Goal: Information Seeking & Learning: Learn about a topic

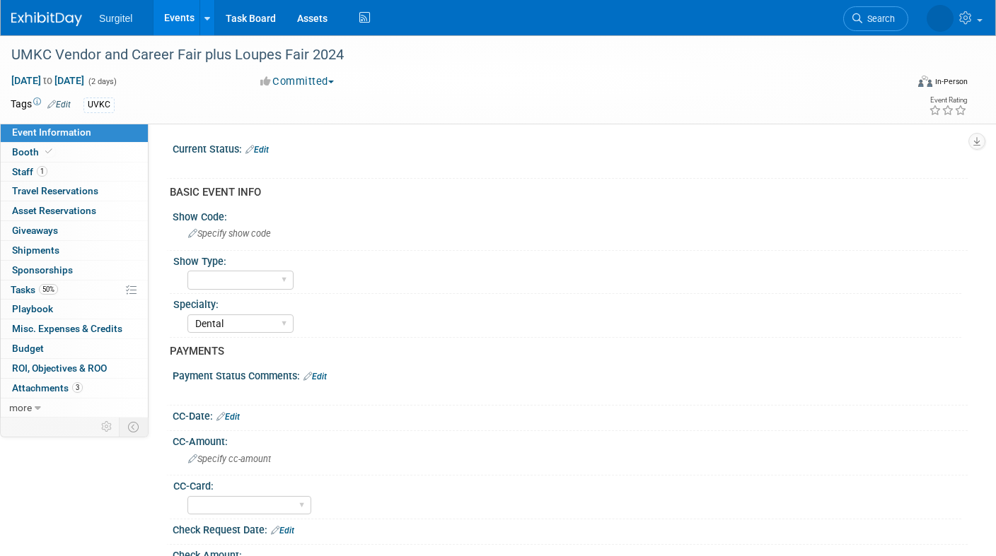
select select "Dental"
select select "Yes"
click at [187, 19] on link "Events" at bounding box center [179, 17] width 52 height 35
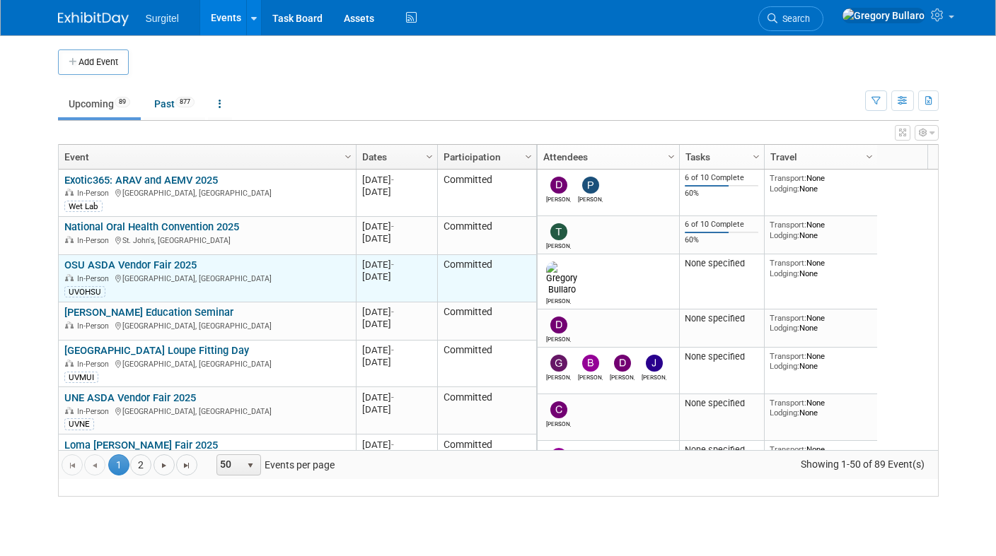
click at [154, 272] on link "OSU ASDA Vendor Fair 2025" at bounding box center [130, 265] width 132 height 13
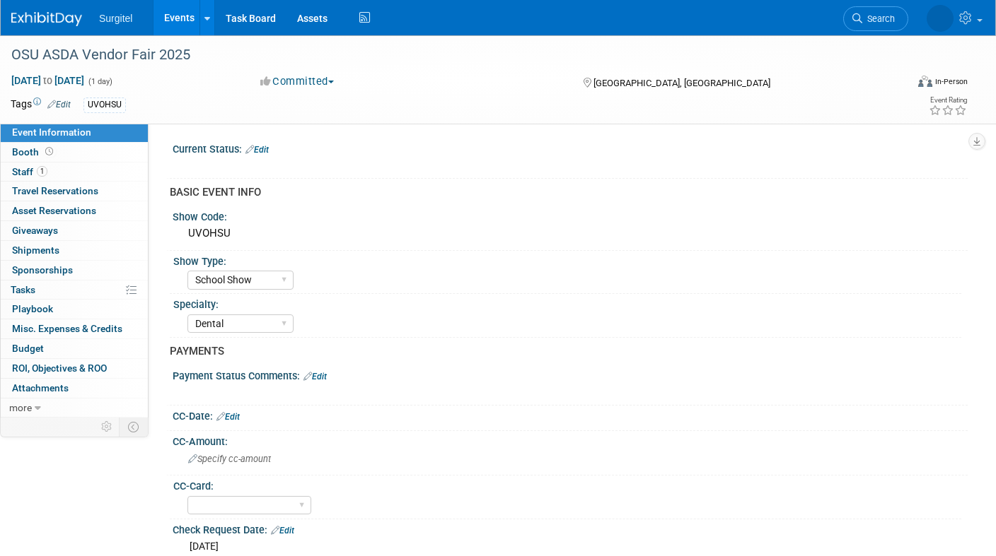
select select "School Show"
select select "Dental"
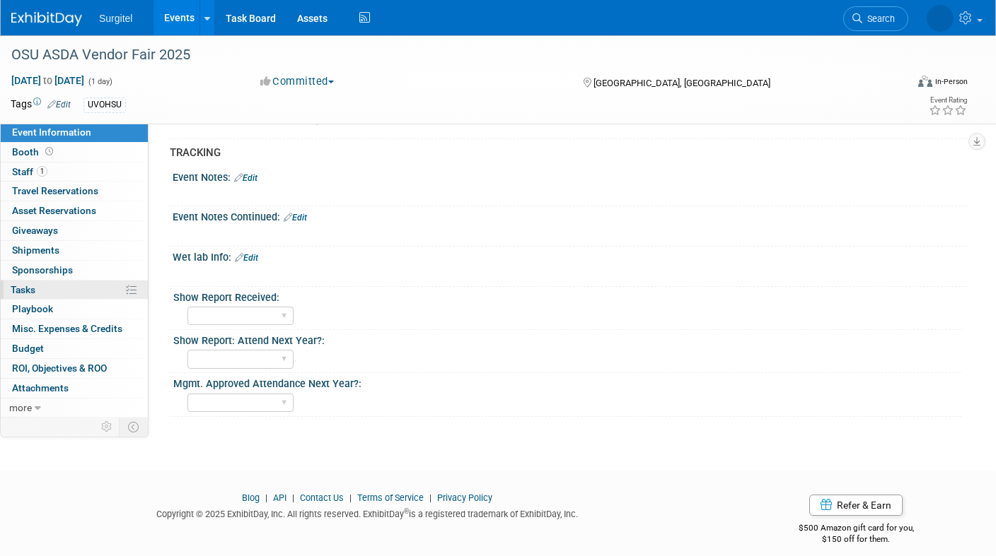
scroll to position [973, 0]
click at [40, 383] on span "Attachments 0" at bounding box center [40, 388] width 57 height 11
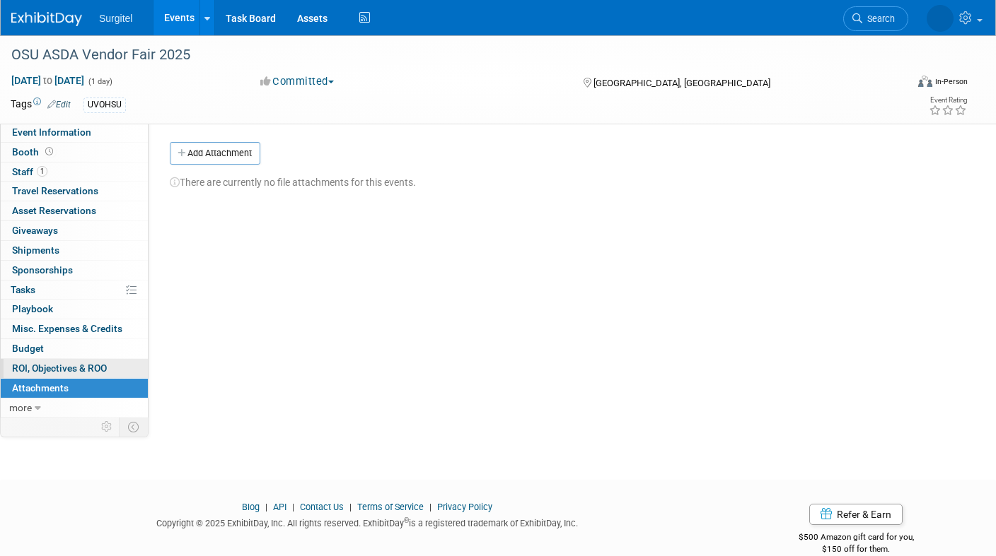
click at [27, 363] on span "ROI, Objectives & ROO 0" at bounding box center [59, 368] width 95 height 11
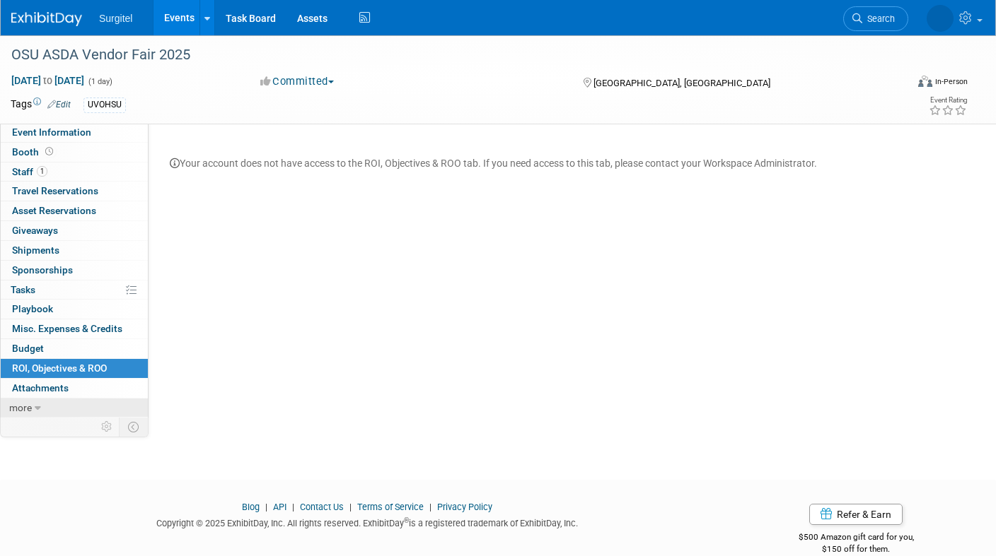
click at [28, 402] on span "more" at bounding box center [20, 407] width 23 height 11
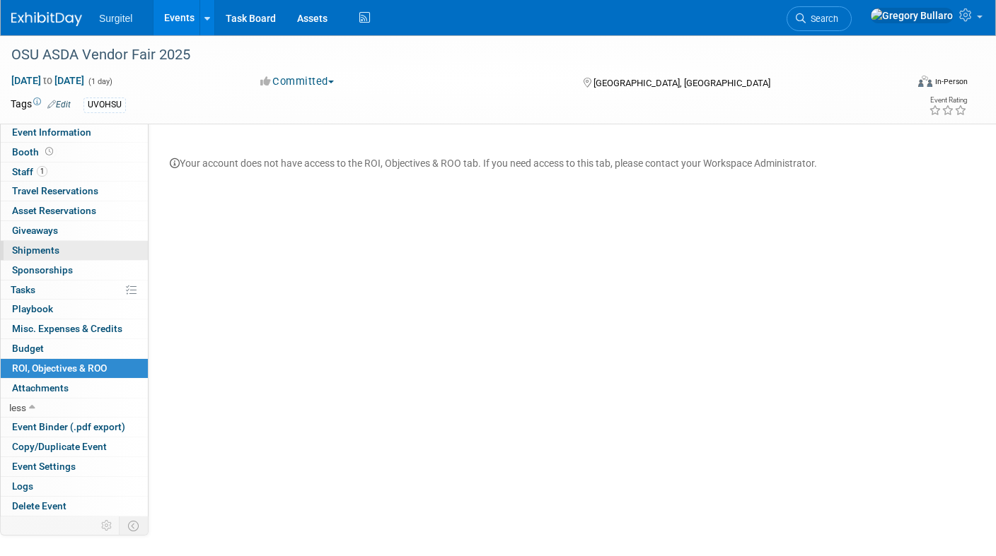
click at [35, 241] on link "0 Shipments 0" at bounding box center [74, 250] width 147 height 19
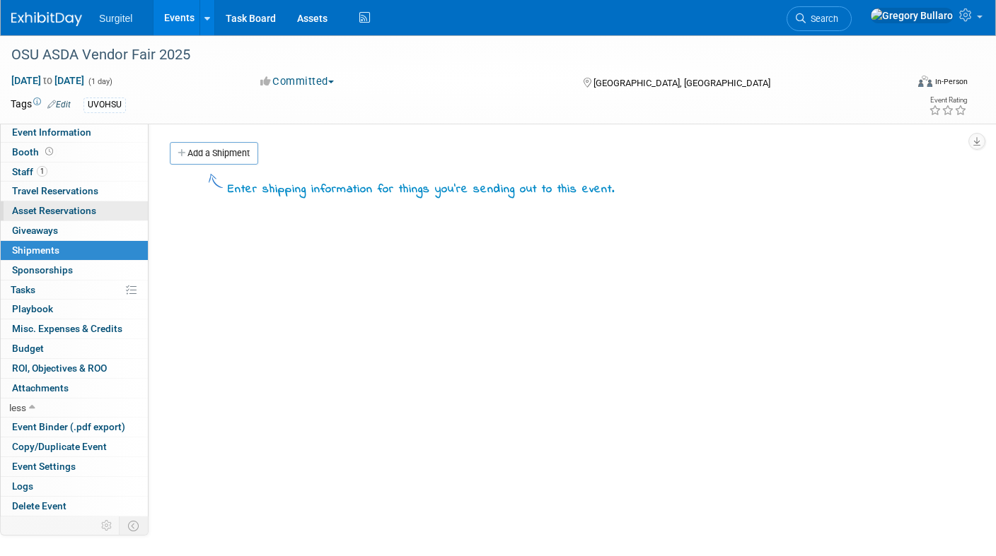
click at [40, 205] on span "Asset Reservations 0" at bounding box center [54, 210] width 84 height 11
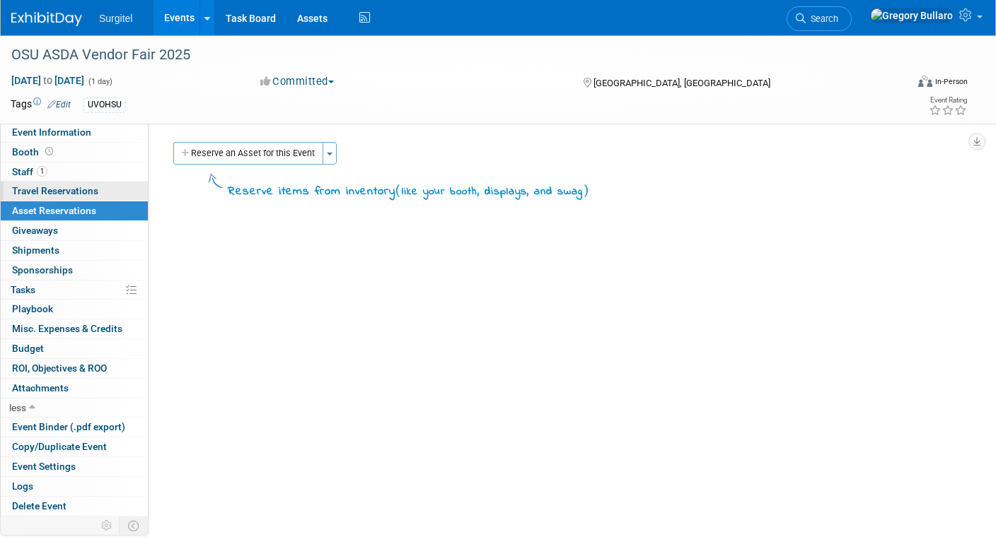
click at [40, 185] on span "Travel Reservations 0" at bounding box center [55, 190] width 86 height 11
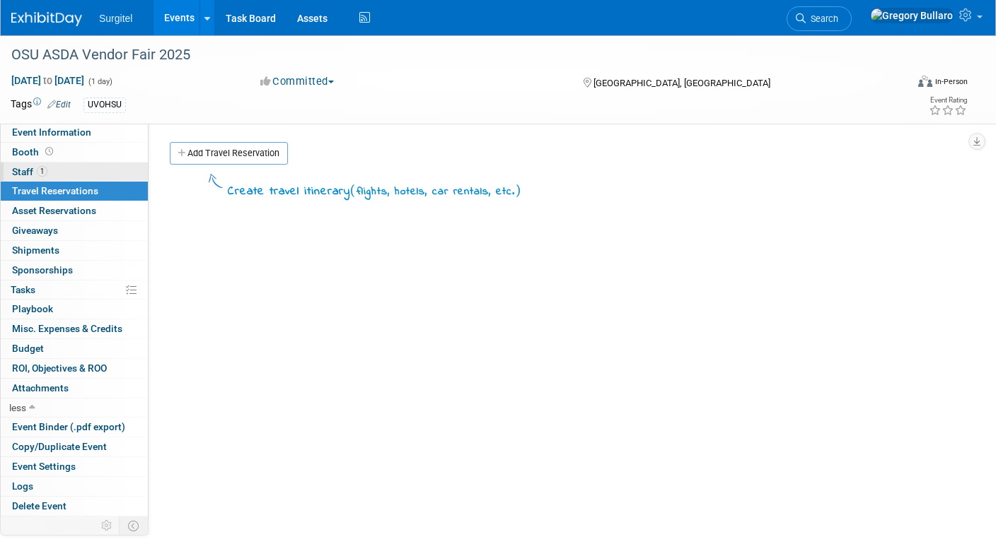
click at [32, 170] on span "Staff 1" at bounding box center [29, 171] width 35 height 11
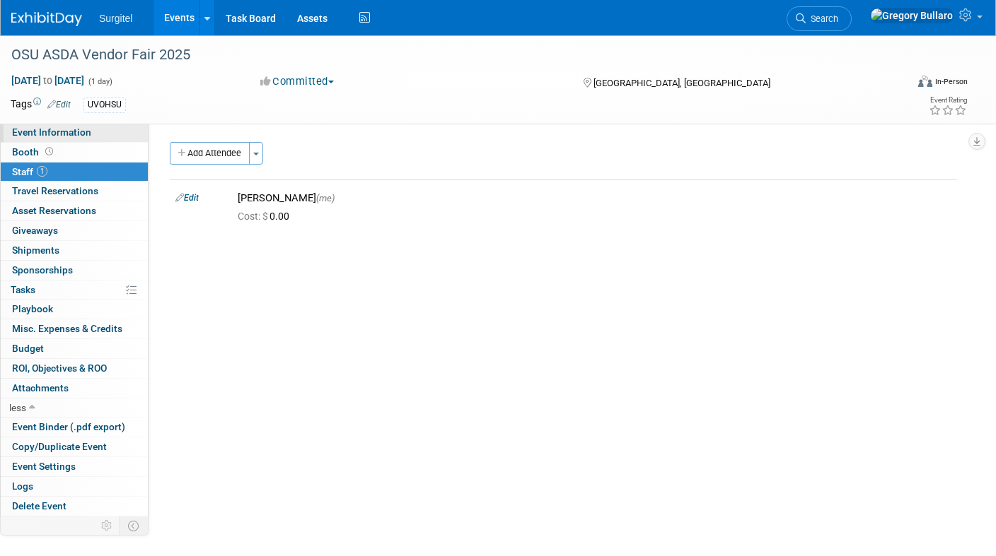
click at [44, 135] on span "Event Information" at bounding box center [51, 132] width 79 height 11
select select "School Show"
select select "Dental"
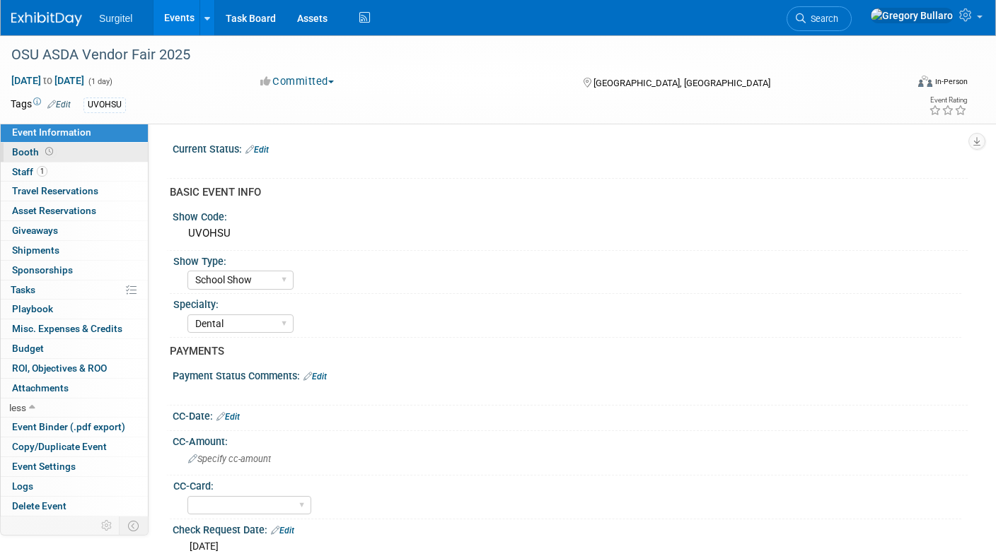
click at [35, 150] on span "Booth" at bounding box center [34, 151] width 44 height 11
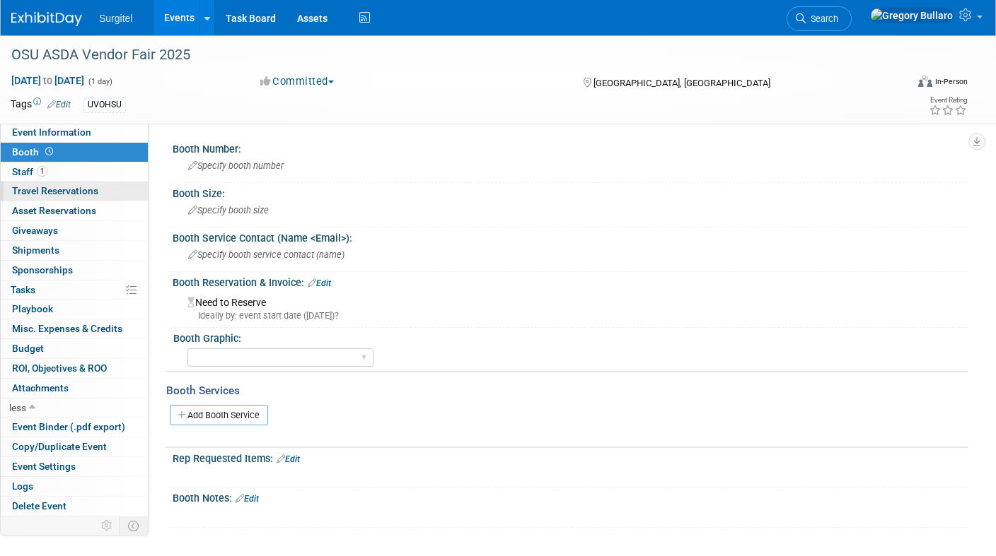
click at [62, 190] on span "Travel Reservations 0" at bounding box center [55, 190] width 86 height 11
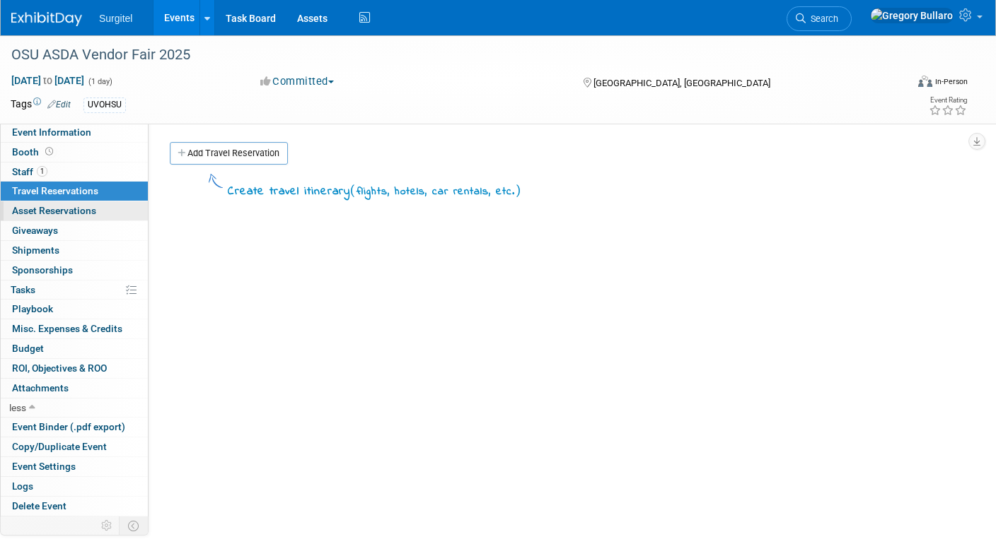
click at [58, 206] on span "Asset Reservations 0" at bounding box center [54, 210] width 84 height 11
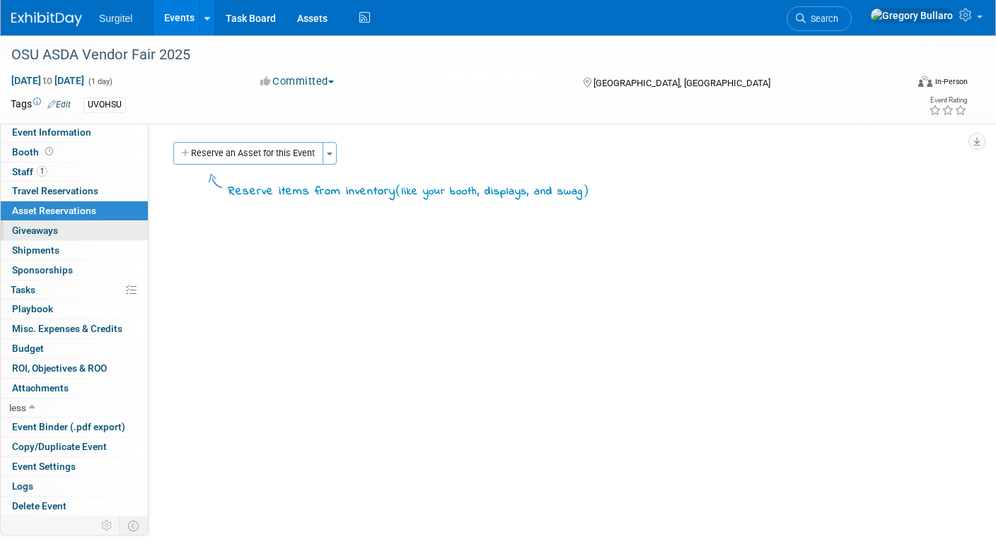
click at [50, 231] on span "Giveaways 0" at bounding box center [35, 230] width 46 height 11
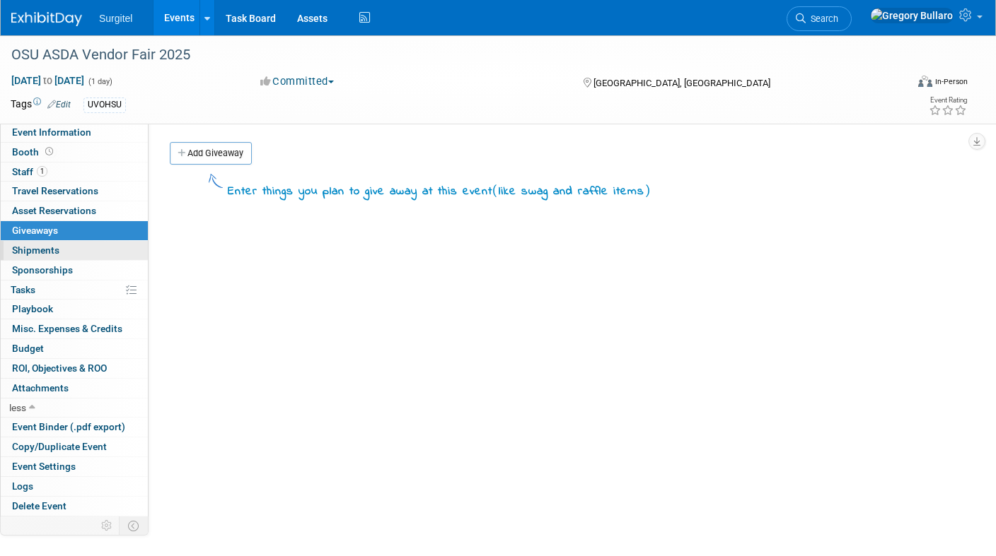
click at [46, 251] on span "Shipments 0" at bounding box center [35, 250] width 47 height 11
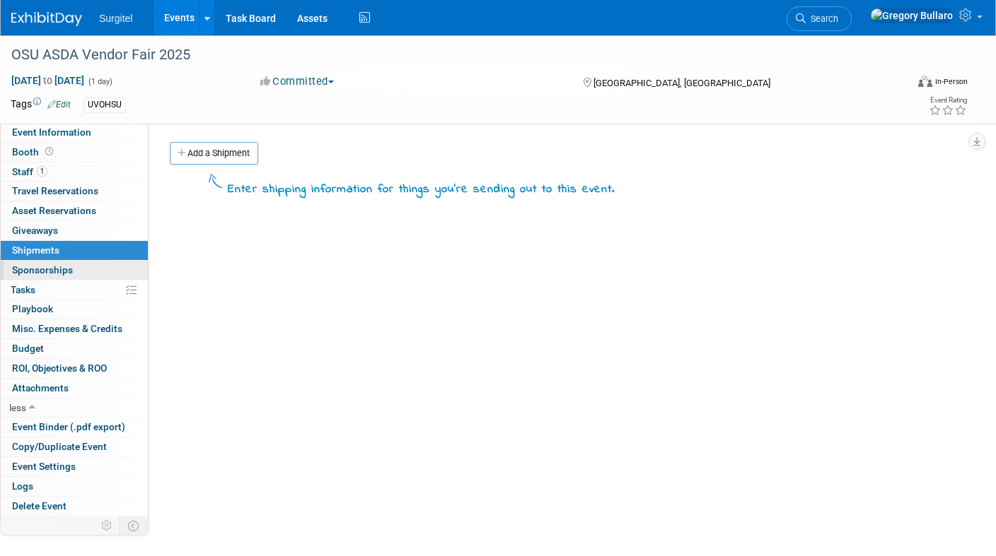
click at [47, 266] on span "Sponsorships 0" at bounding box center [42, 269] width 61 height 11
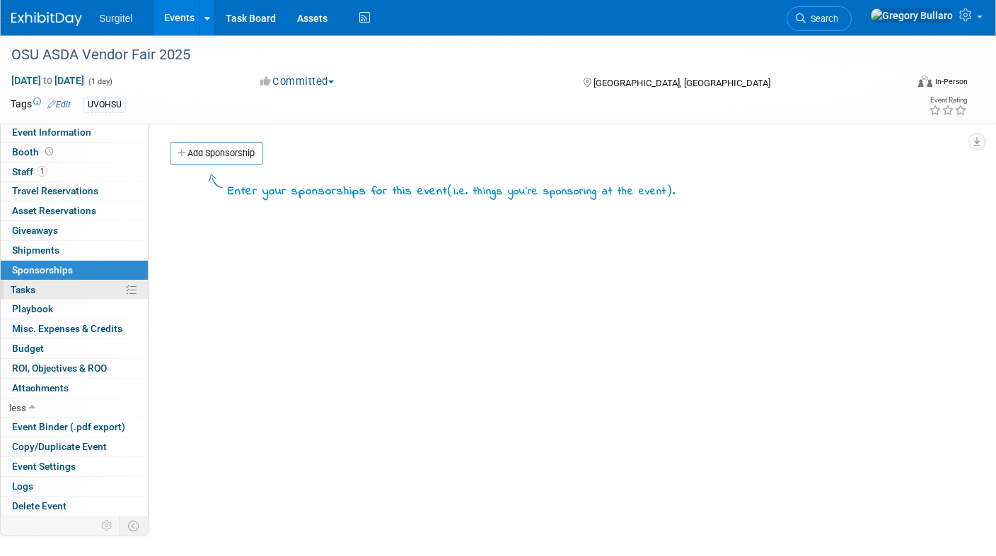
click at [42, 291] on link "0% Tasks 0%" at bounding box center [74, 290] width 147 height 19
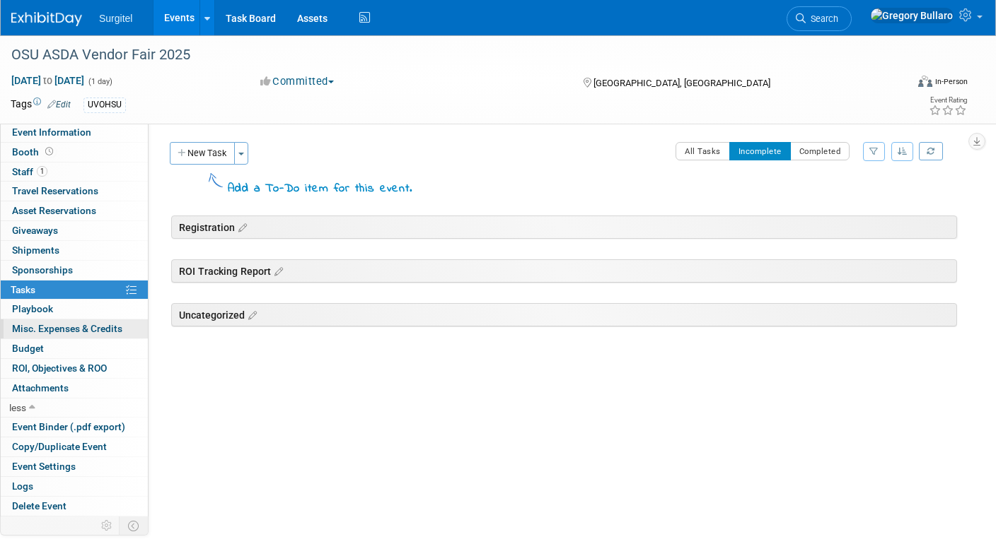
click at [59, 323] on span "Misc. Expenses & Credits 0" at bounding box center [67, 328] width 110 height 11
